Goal: Use online tool/utility

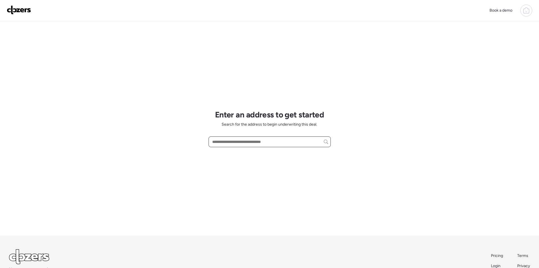
click at [233, 140] on input "text" at bounding box center [269, 142] width 117 height 8
paste input "**********"
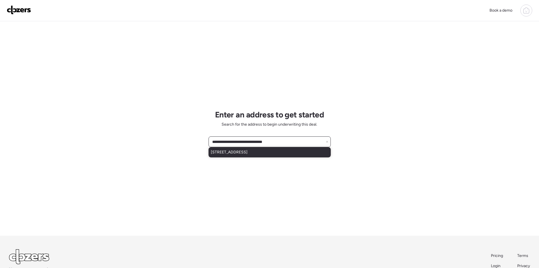
type input "**********"
click at [276, 153] on div "[STREET_ADDRESS]" at bounding box center [270, 152] width 122 height 10
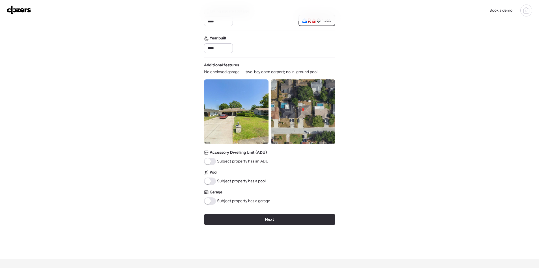
scroll to position [151, 0]
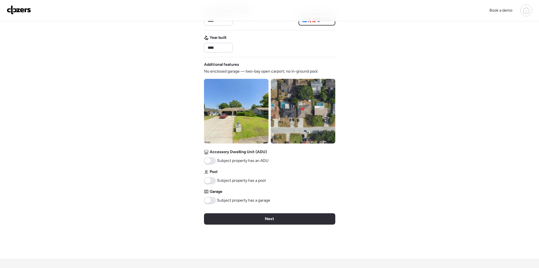
click at [212, 201] on span at bounding box center [210, 199] width 12 height 7
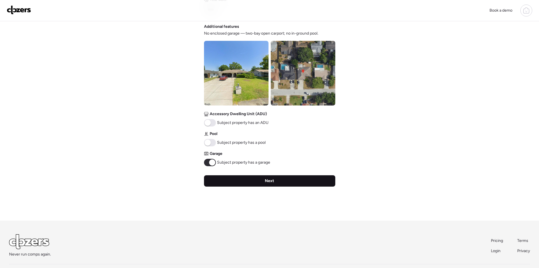
click at [282, 176] on div "Next" at bounding box center [269, 180] width 131 height 11
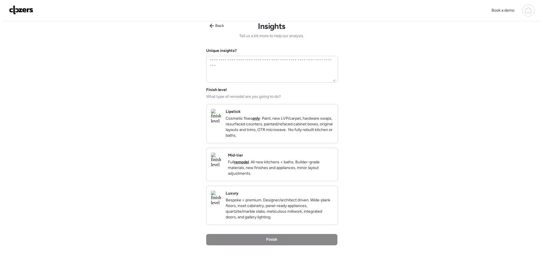
scroll to position [0, 0]
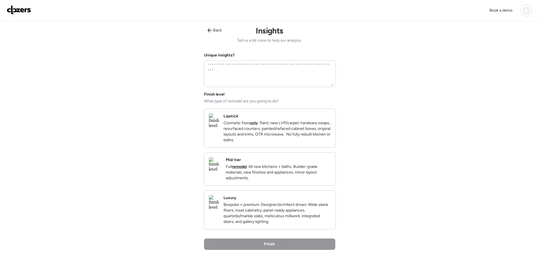
click at [283, 176] on p "Full remodel . All new kitchens + baths. Builder-grade materials, new finishes …" at bounding box center [278, 172] width 105 height 17
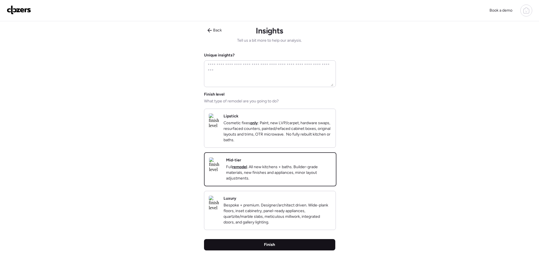
click at [303, 250] on div "Finish" at bounding box center [269, 244] width 131 height 11
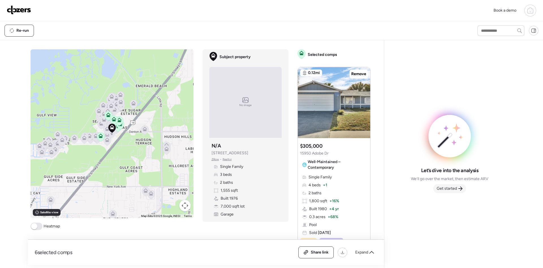
click at [448, 190] on span "Get started" at bounding box center [447, 188] width 20 height 6
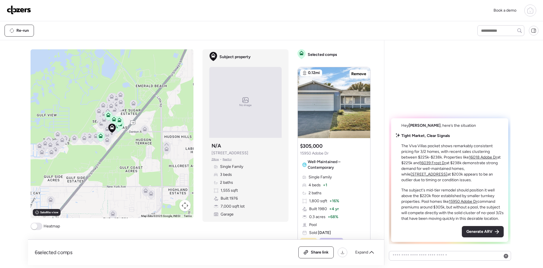
click at [477, 231] on span "Generate ARV" at bounding box center [480, 231] width 26 height 6
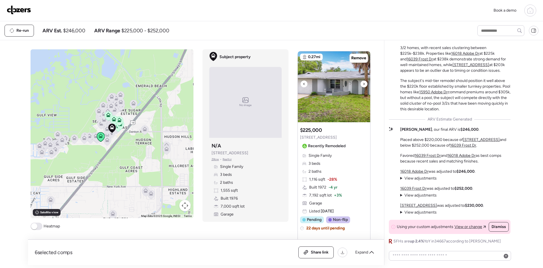
scroll to position [1283, 0]
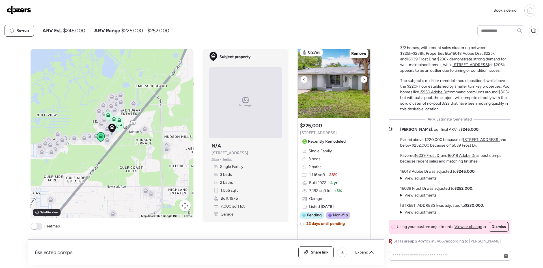
click at [361, 79] on div at bounding box center [364, 79] width 7 height 7
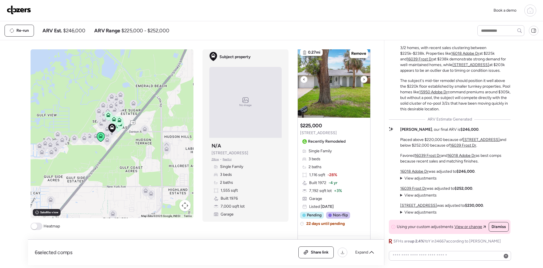
click at [361, 79] on div at bounding box center [364, 79] width 7 height 7
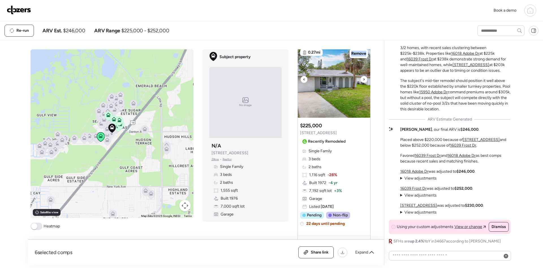
click at [361, 79] on div at bounding box center [364, 79] width 7 height 7
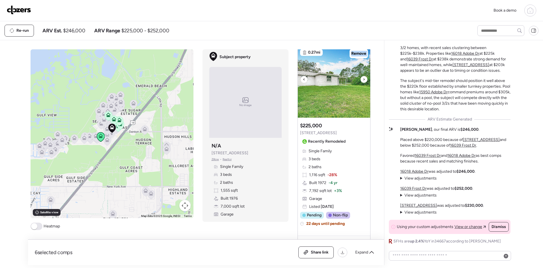
click at [361, 79] on div at bounding box center [364, 79] width 7 height 7
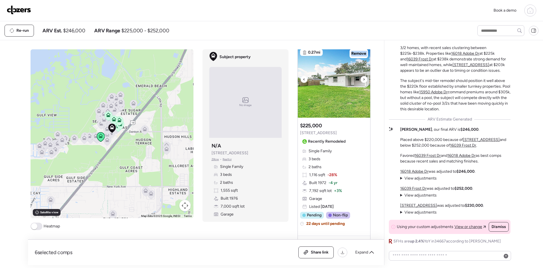
click at [361, 79] on div at bounding box center [364, 79] width 7 height 7
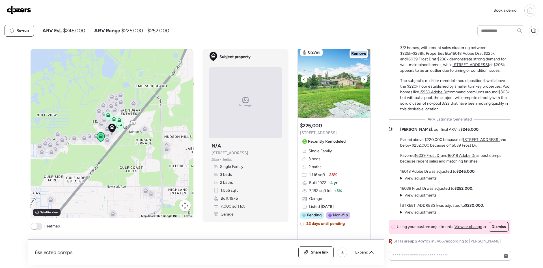
click at [361, 79] on div at bounding box center [364, 79] width 7 height 7
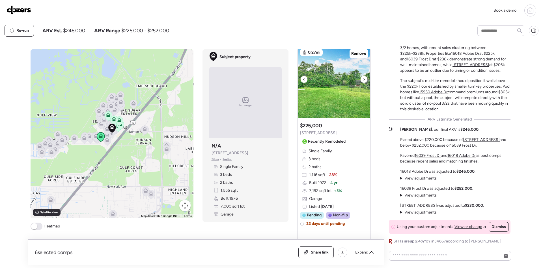
click at [361, 79] on div at bounding box center [364, 79] width 7 height 7
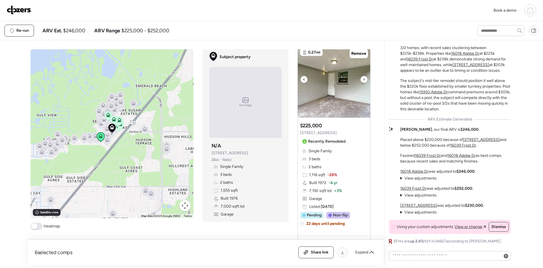
click at [361, 79] on div at bounding box center [364, 79] width 7 height 7
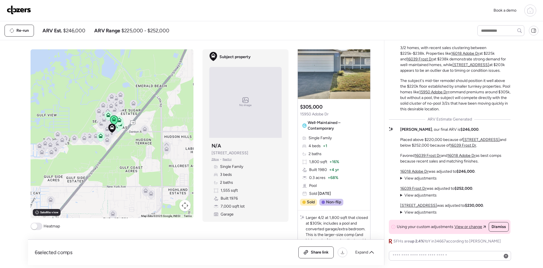
scroll to position [0, 0]
